Goal: Check status: Check status

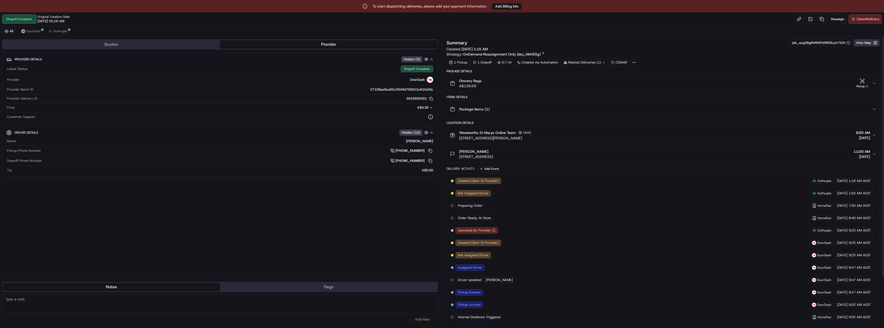
click at [863, 40] on button "View Map" at bounding box center [866, 42] width 26 height 7
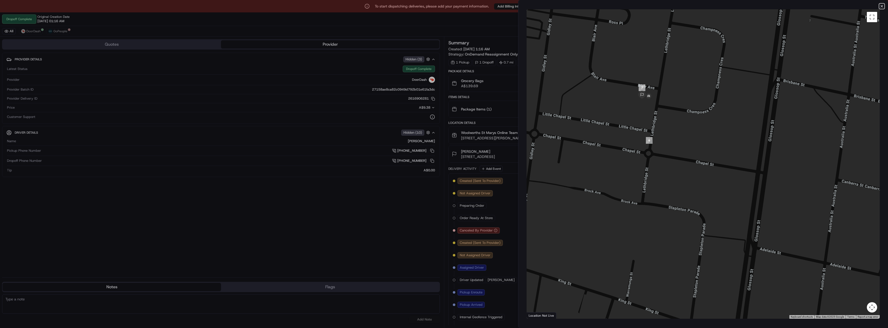
click at [882, 4] on icon "button" at bounding box center [881, 6] width 4 height 4
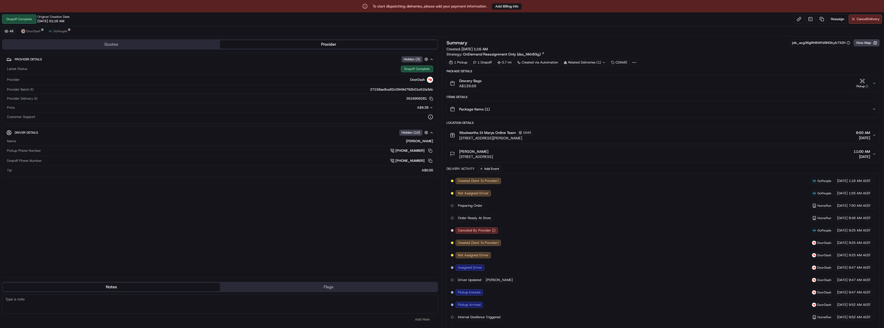
click at [875, 84] on icon "button" at bounding box center [874, 83] width 4 height 4
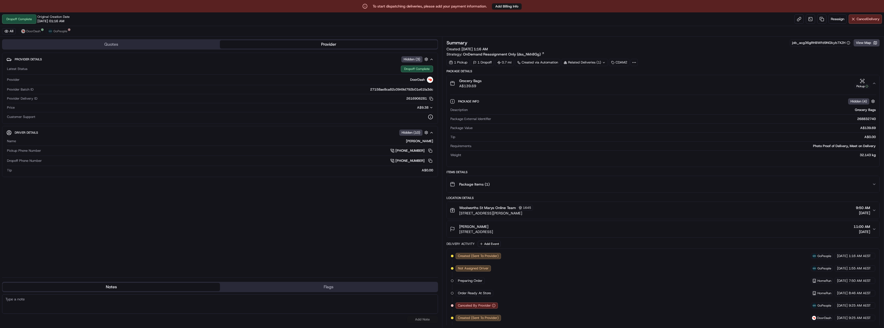
click at [875, 85] on icon "button" at bounding box center [874, 83] width 4 height 4
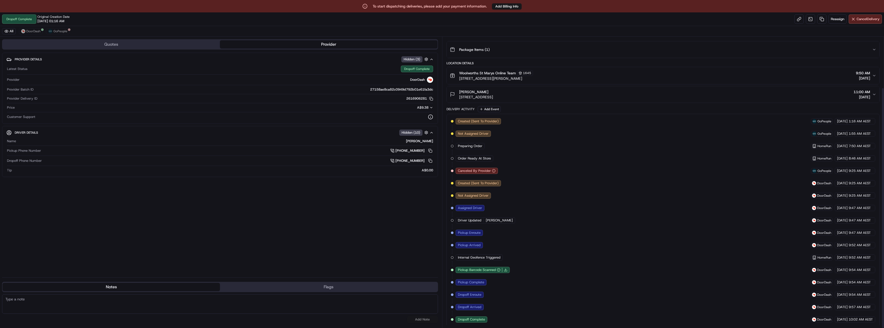
scroll to position [61, 0]
